Goal: Information Seeking & Learning: Compare options

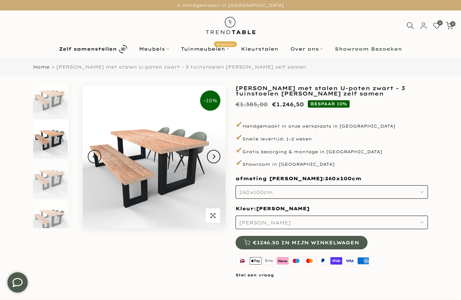
click at [421, 190] on icon "button" at bounding box center [421, 191] width 3 height 3
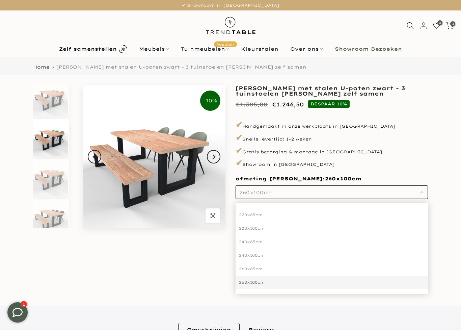
click at [359, 228] on div "220x100cm" at bounding box center [332, 228] width 192 height 14
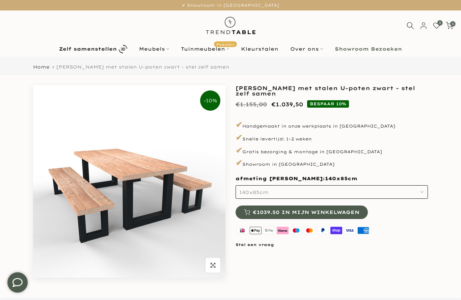
click at [420, 193] on button "140x85cm" at bounding box center [332, 192] width 192 height 14
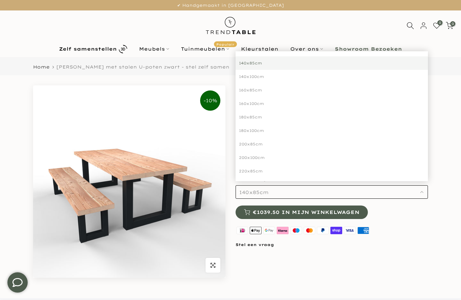
click at [378, 158] on div "200x100cm" at bounding box center [332, 158] width 192 height 14
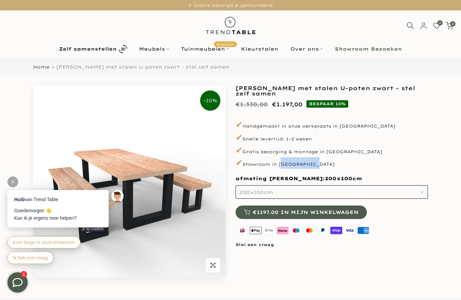
copy p "Giessenburg"
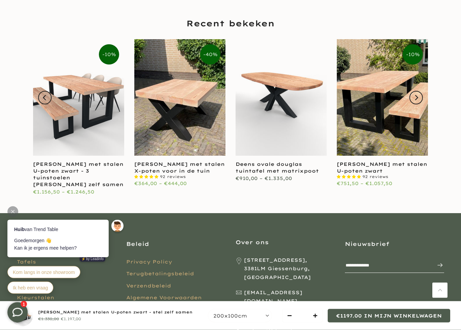
scroll to position [1006, 0]
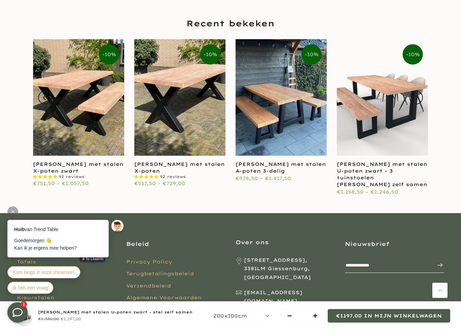
click at [302, 132] on link at bounding box center [281, 97] width 91 height 116
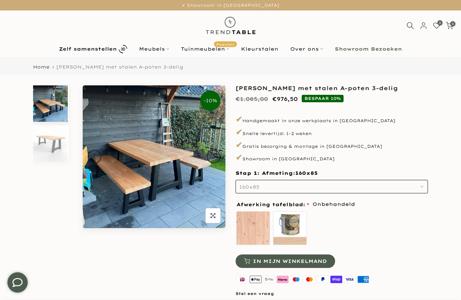
click at [421, 188] on button "160x85" at bounding box center [332, 187] width 192 height 14
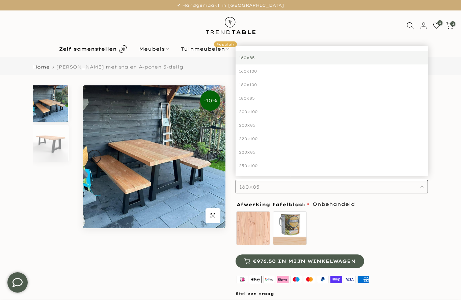
click at [358, 112] on div "200x100" at bounding box center [332, 112] width 192 height 14
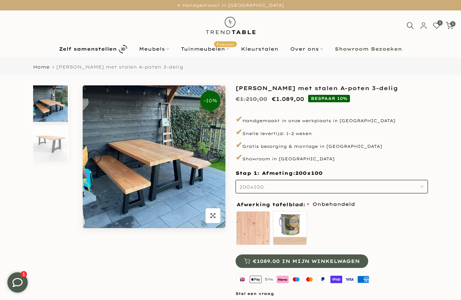
click at [366, 51] on b "Showroom Bezoeken" at bounding box center [368, 49] width 67 height 5
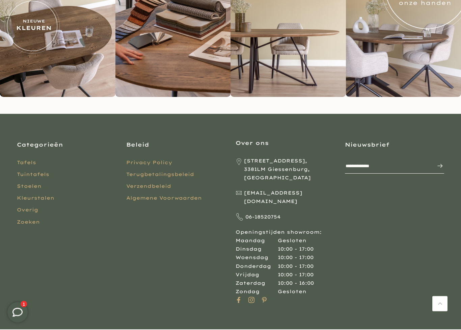
scroll to position [1635, 0]
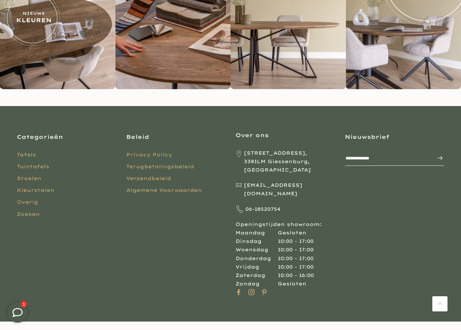
click at [36, 165] on html "Tuintafels" at bounding box center [33, 166] width 32 height 6
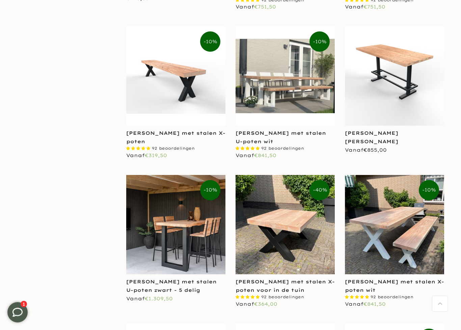
scroll to position [902, 0]
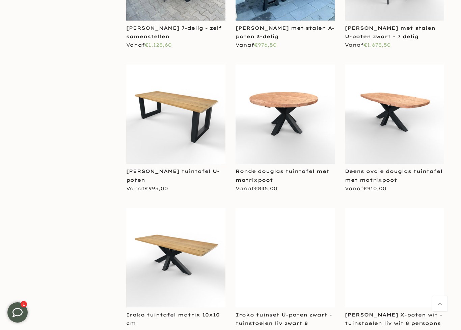
scroll to position [1470, 0]
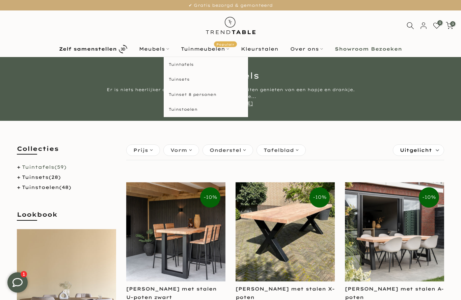
click at [211, 50] on html "Tuinmeubelen Populair" at bounding box center [205, 49] width 60 height 8
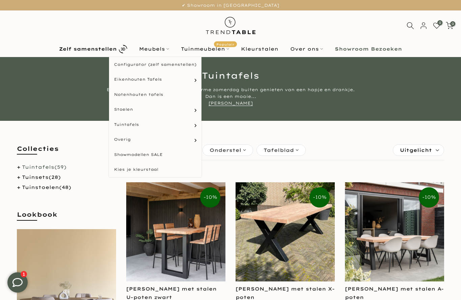
click at [158, 51] on html "Meubels" at bounding box center [154, 49] width 42 height 8
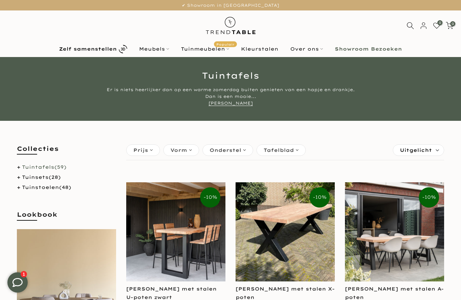
click at [154, 53] on html "Meubels" at bounding box center [154, 49] width 42 height 8
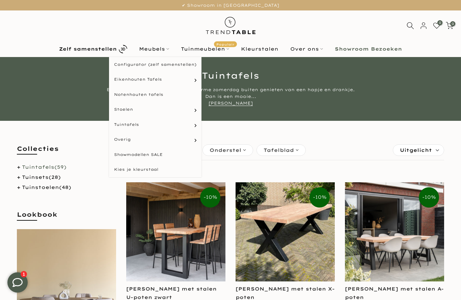
click at [0, 0] on html "Tuinstoelen" at bounding box center [0, 0] width 0 height 0
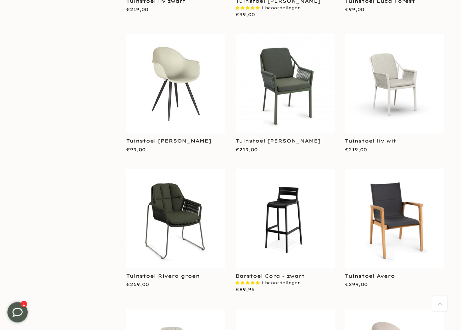
scroll to position [264, 0]
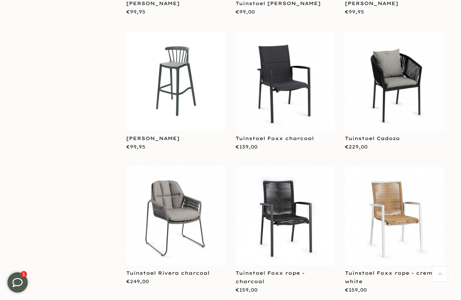
scroll to position [2076, 0]
